Goal: Obtain resource: Obtain resource

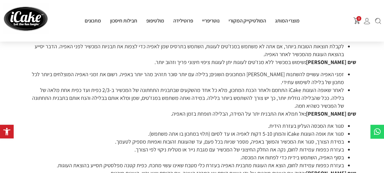
scroll to position [231, 0]
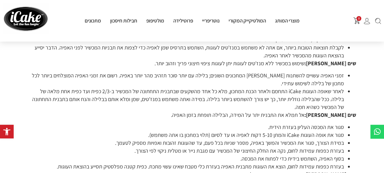
click at [322, 65] on p "שים לב : שימוש במכשיר ללא מנז'טים לעוגות יתן לעוגות ציפוי חיצוני פריך וזהוב יות…" at bounding box center [192, 63] width 328 height 8
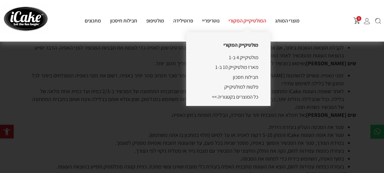
drag, startPoint x: 367, startPoint y: 70, endPoint x: 256, endPoint y: 22, distance: 121.0
click at [256, 22] on link "המולטיקייק המקורי" at bounding box center [247, 20] width 46 height 7
click at [257, 56] on link "מולטיקייק 4 ב-1" at bounding box center [243, 57] width 29 height 7
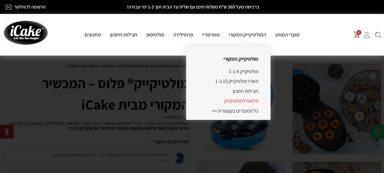
click at [242, 100] on link "פלטות למולטיקייק" at bounding box center [241, 100] width 34 height 7
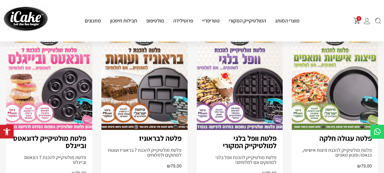
scroll to position [271, 0]
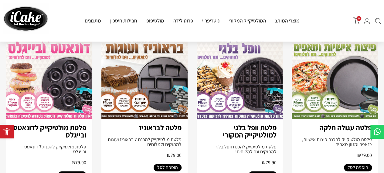
drag, startPoint x: 388, startPoint y: 19, endPoint x: 388, endPoint y: 68, distance: 48.5
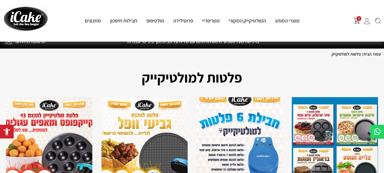
scroll to position [0, 0]
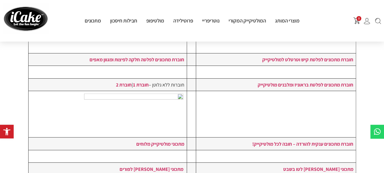
scroll to position [126, 0]
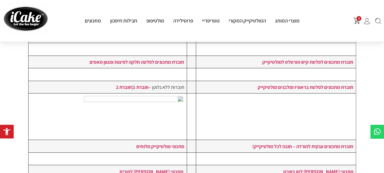
drag, startPoint x: 388, startPoint y: 31, endPoint x: 388, endPoint y: 71, distance: 40.3
click at [383, 71] on html "דילוג לתוכן פתח סרגל נגישות כלי נגישות כלי נגישות הגדל טקסט הגדל טקסט הקטן טקסט…" at bounding box center [192, 129] width 384 height 510
click at [328, 149] on td "חוברת מתכונים ענקית להורדה – חובה לכל מולטיקייק!" at bounding box center [276, 146] width 160 height 12
click at [336, 143] on strong "חוברת מתכונים ענקית להורדה – חובה לכל מולטיקייק!" at bounding box center [302, 146] width 101 height 7
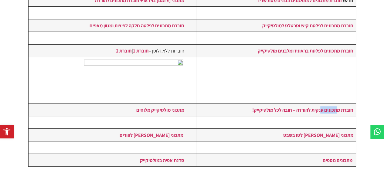
scroll to position [5, 0]
